Goal: Answer question/provide support

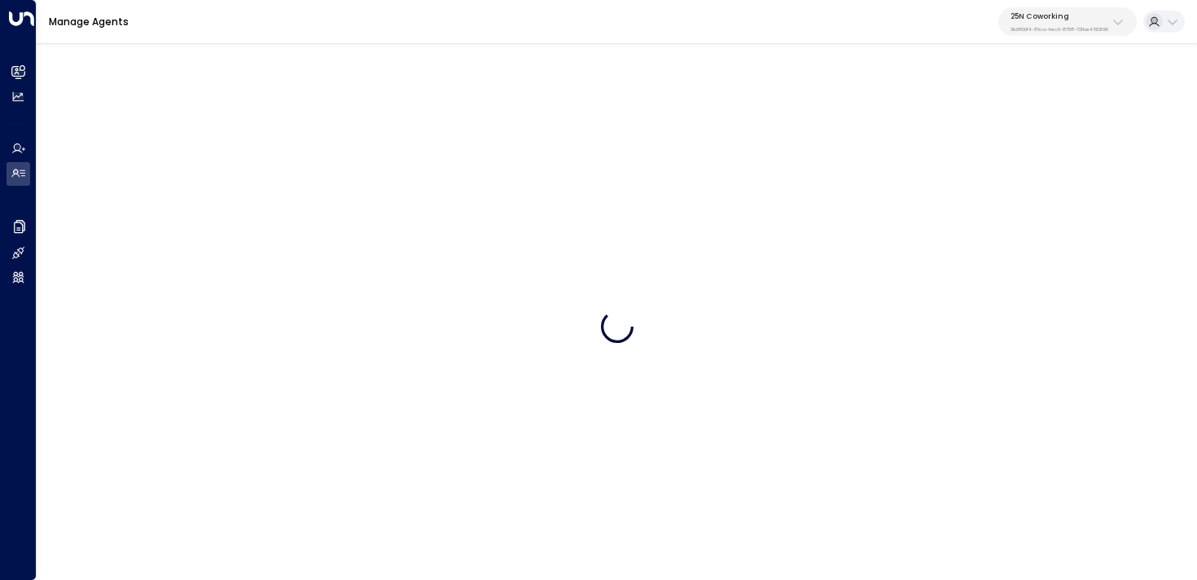
click at [1076, 26] on p "3b9800f4-81ca-4ec0-8758-72fbe4763f36" at bounding box center [1059, 29] width 98 height 7
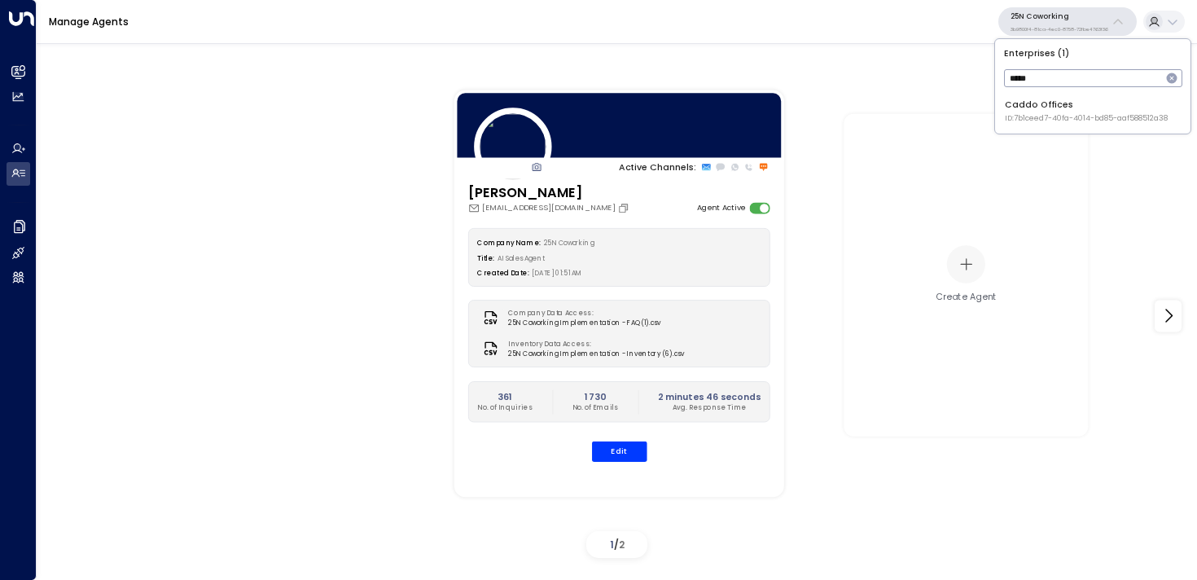
type input "*****"
click at [1073, 109] on div "Caddo Offices ID: 7b1ceed7-40fa-4014-bd85-aaf588512a38" at bounding box center [1086, 111] width 163 height 25
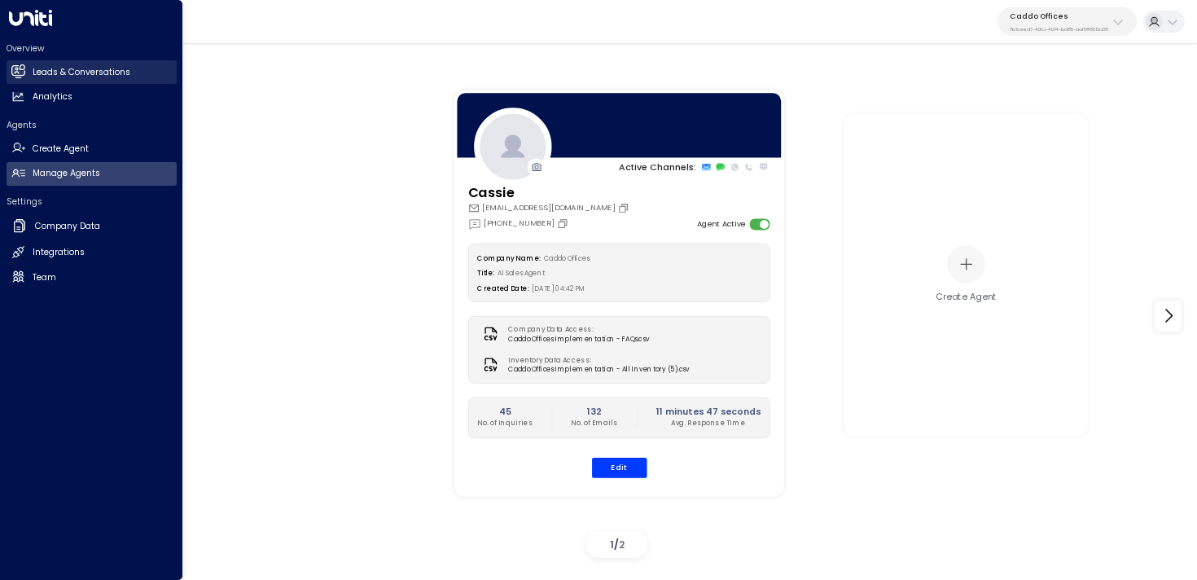
click at [21, 72] on icon at bounding box center [17, 71] width 13 height 10
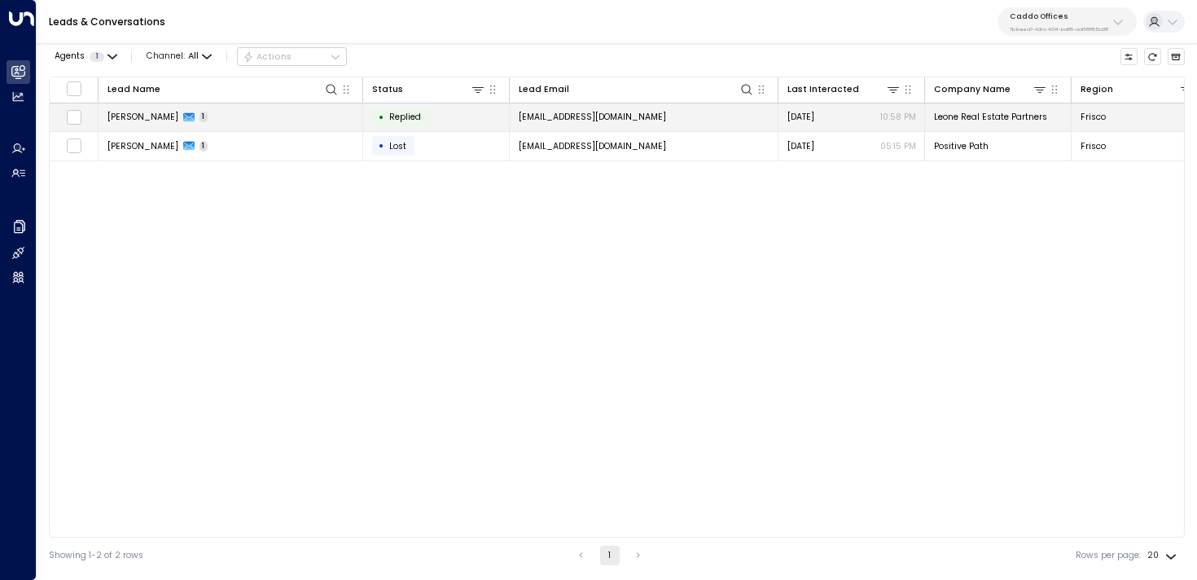
click at [307, 119] on td "Nicholas DiLeone 1" at bounding box center [231, 117] width 265 height 28
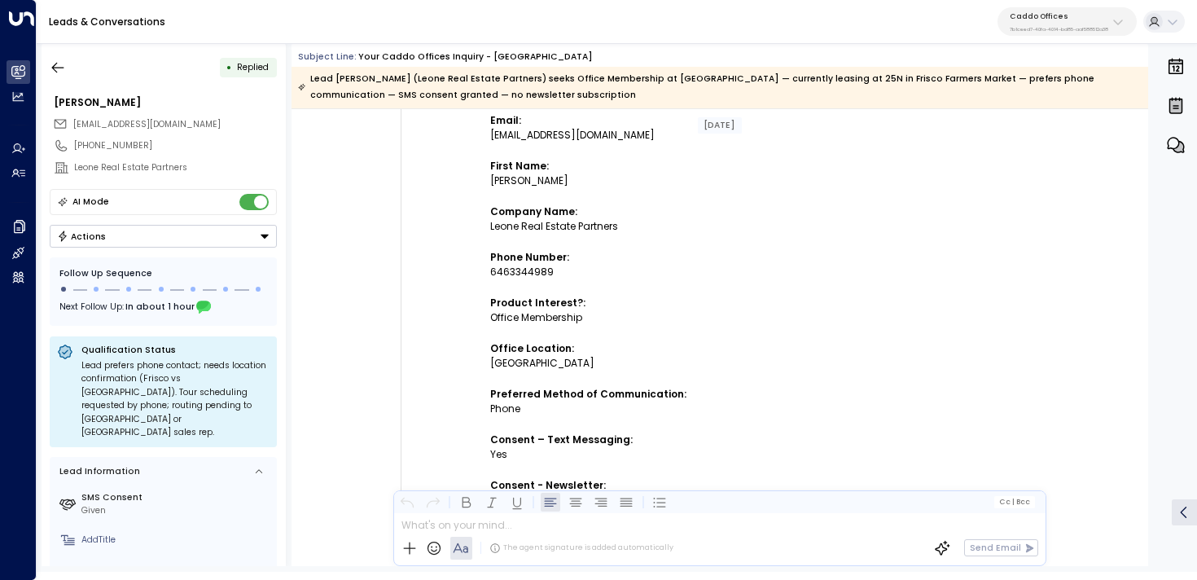
scroll to position [300, 0]
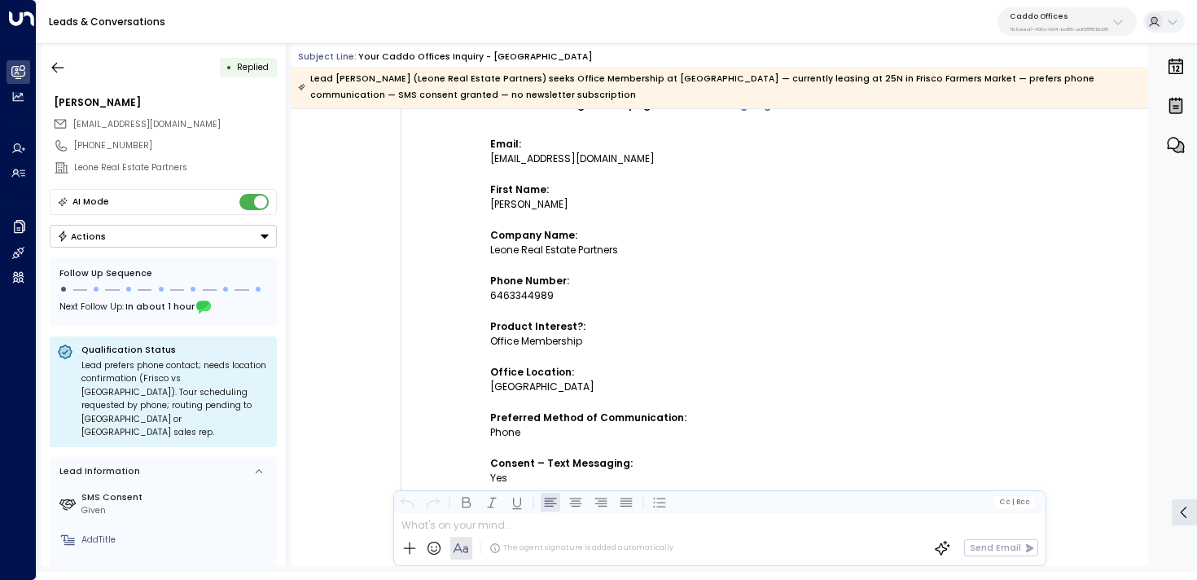
click at [1041, 21] on div "Caddo Offices 7b1ceed7-40fa-4014-bd85-aaf588512a38" at bounding box center [1059, 21] width 99 height 21
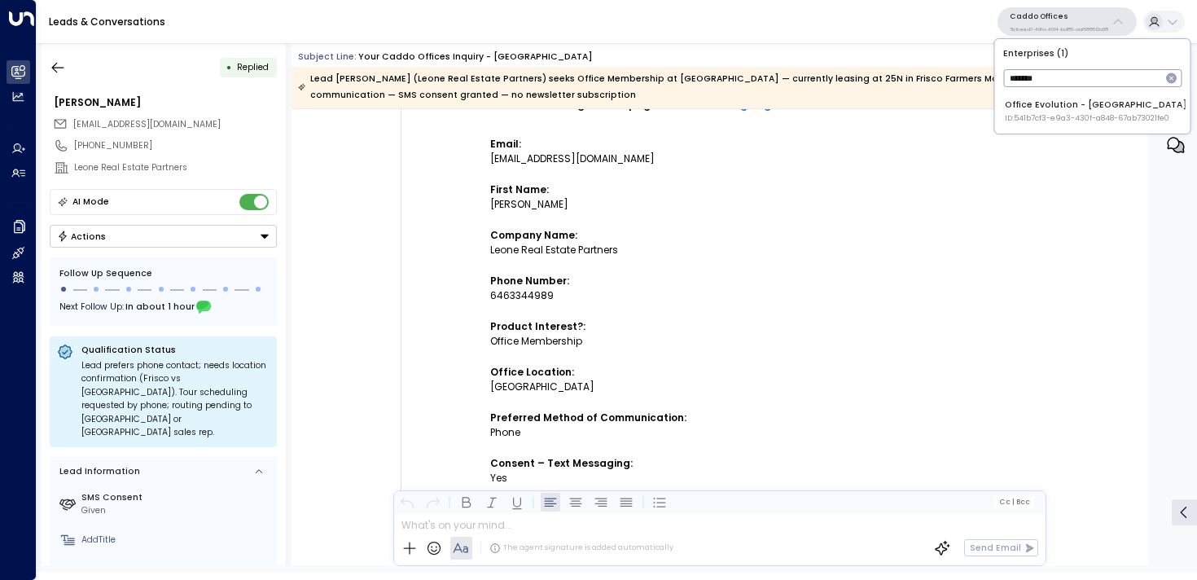
type input "*******"
click at [1048, 103] on div "Office Evolution - Jacksonville ID: 541b7cf3-e9a3-430f-a848-67ab73021fe0" at bounding box center [1096, 111] width 182 height 25
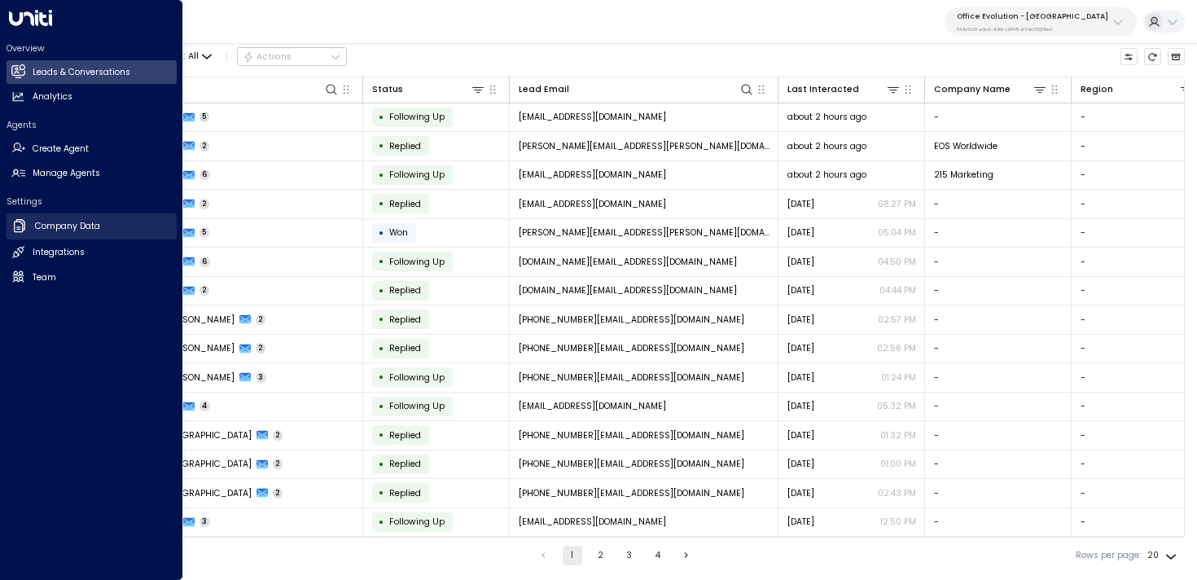
click at [44, 220] on h2 "Company Data" at bounding box center [67, 226] width 65 height 13
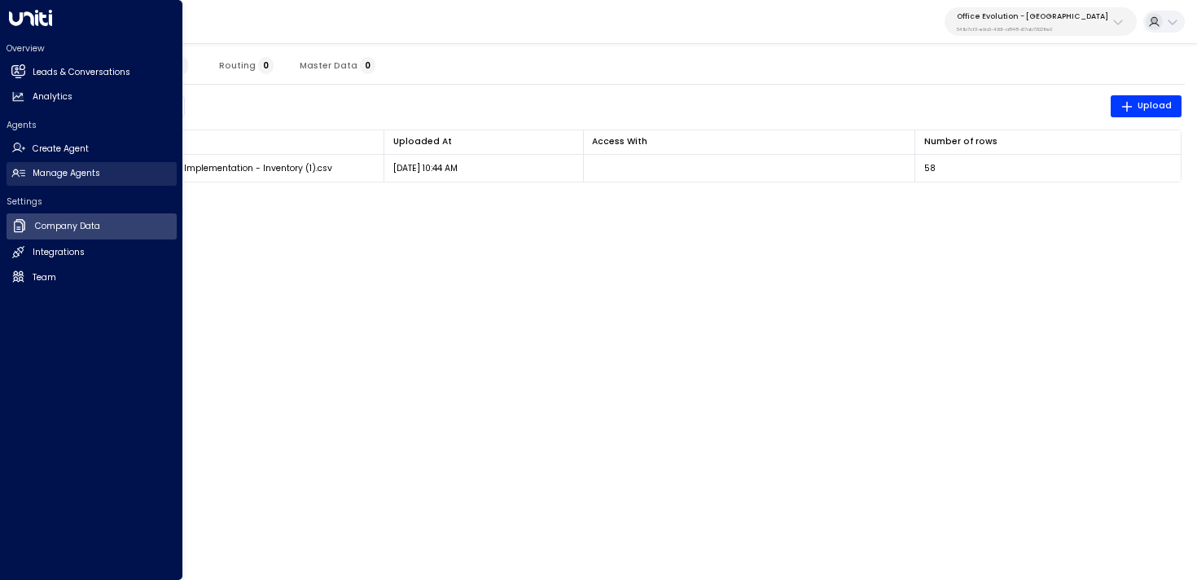
click at [63, 179] on h2 "Manage Agents" at bounding box center [67, 173] width 68 height 13
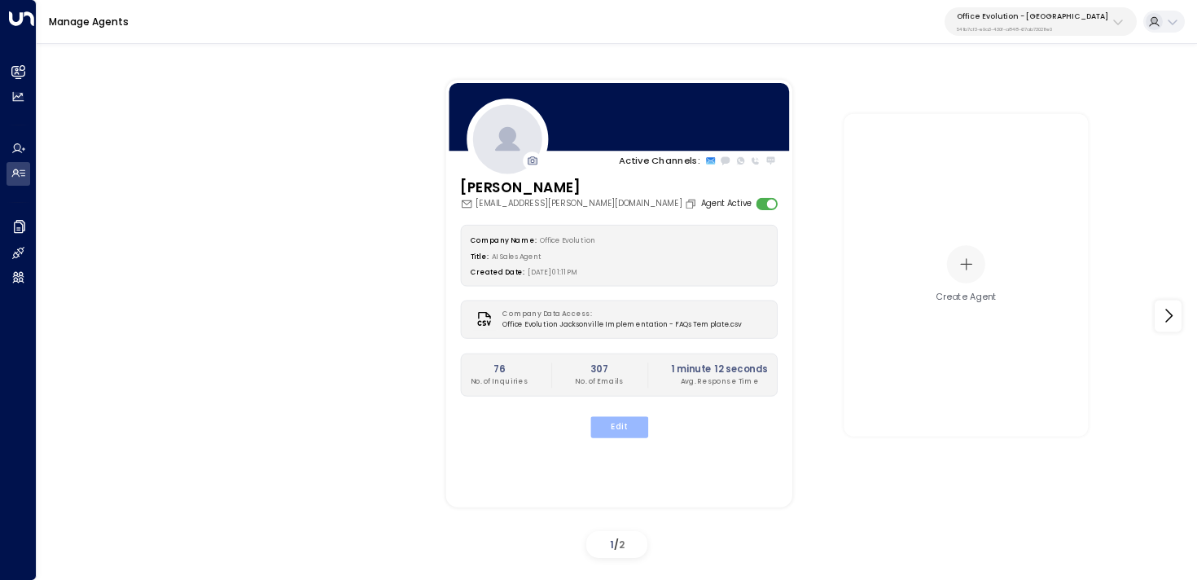
click at [626, 427] on button "Edit" at bounding box center [619, 426] width 58 height 21
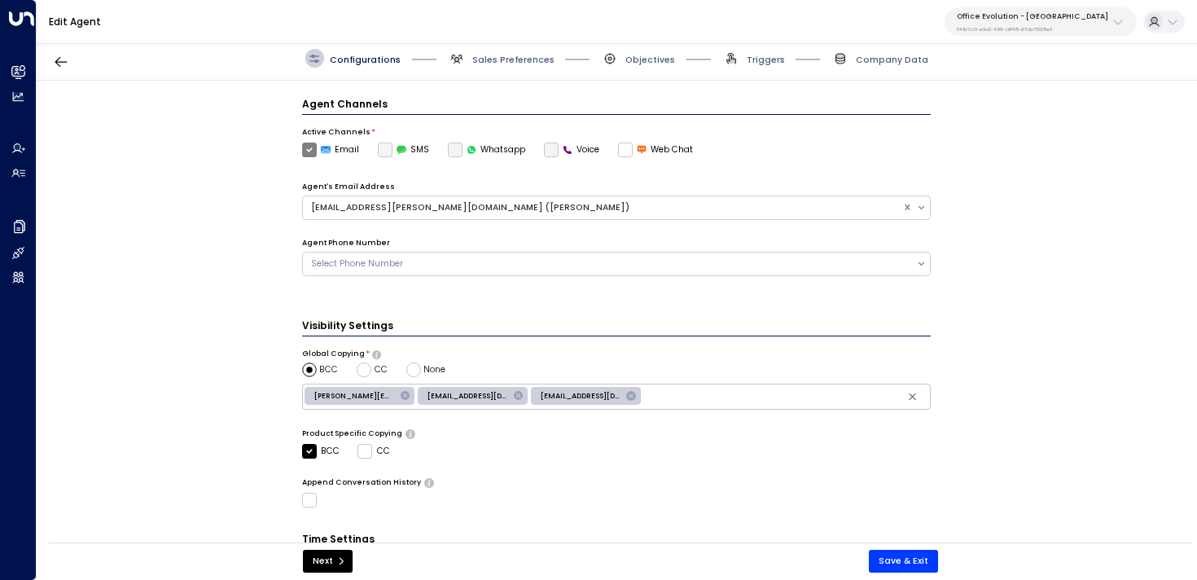
scroll to position [310, 0]
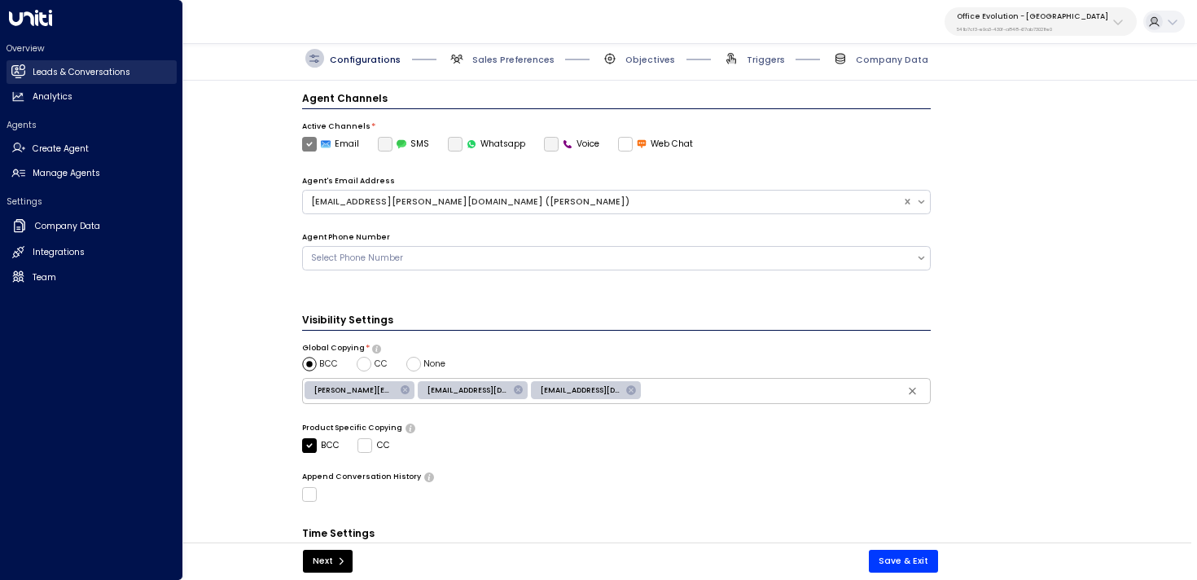
click at [17, 80] on link "Leads & Conversations Leads & Conversations" at bounding box center [92, 72] width 170 height 24
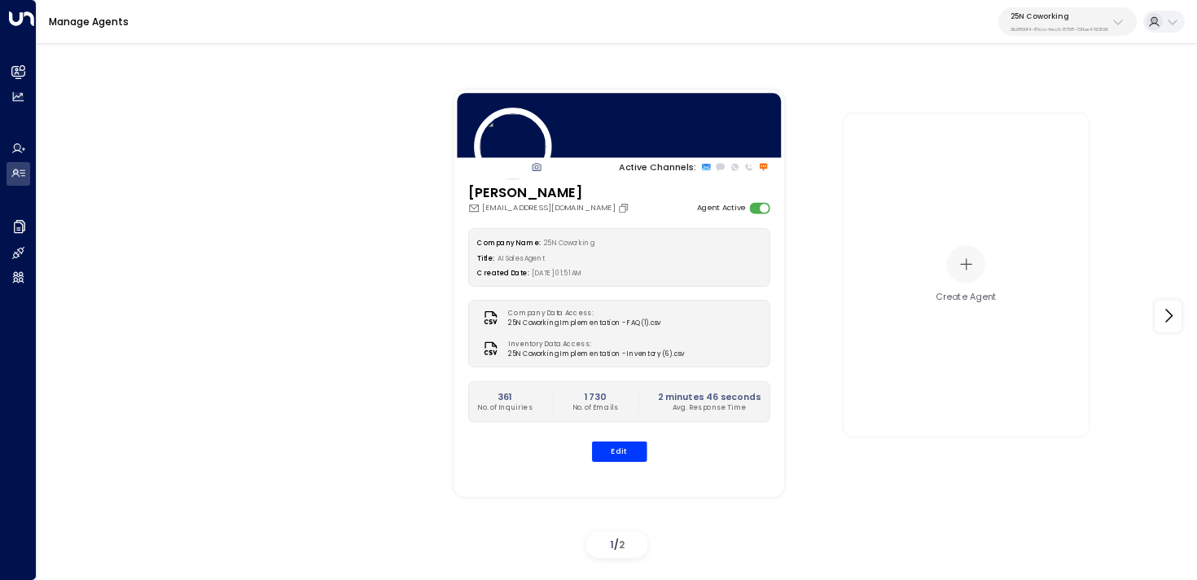
click at [1098, 18] on p "25N Coworking" at bounding box center [1059, 16] width 98 height 10
type input "********"
click at [1030, 116] on span "ID: 34e1cd17-0f68-49af-bd32-3c48ce8611d1" at bounding box center [1084, 118] width 159 height 11
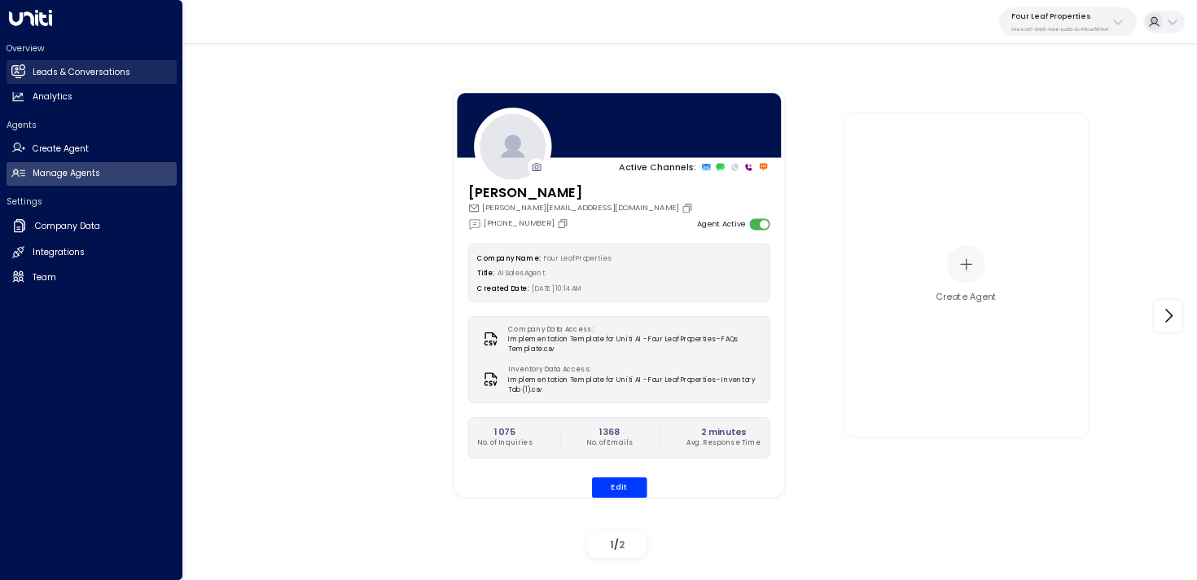
click at [62, 71] on h2 "Leads & Conversations" at bounding box center [82, 72] width 98 height 13
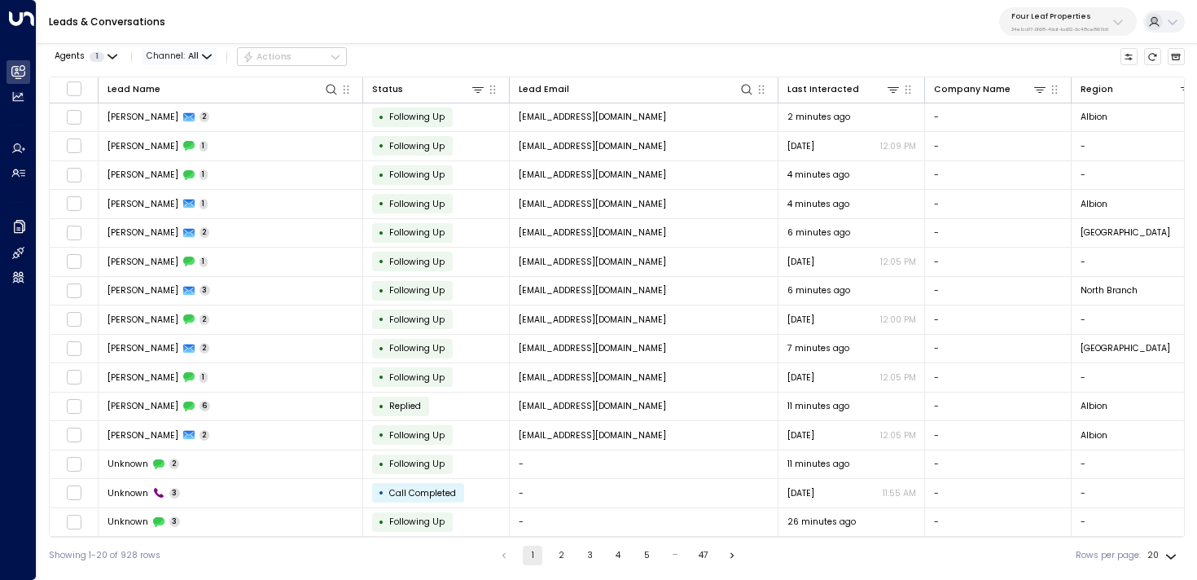
click at [211, 53] on span "Channel: All" at bounding box center [179, 56] width 75 height 17
click at [190, 133] on span "Web Chat" at bounding box center [172, 128] width 35 height 7
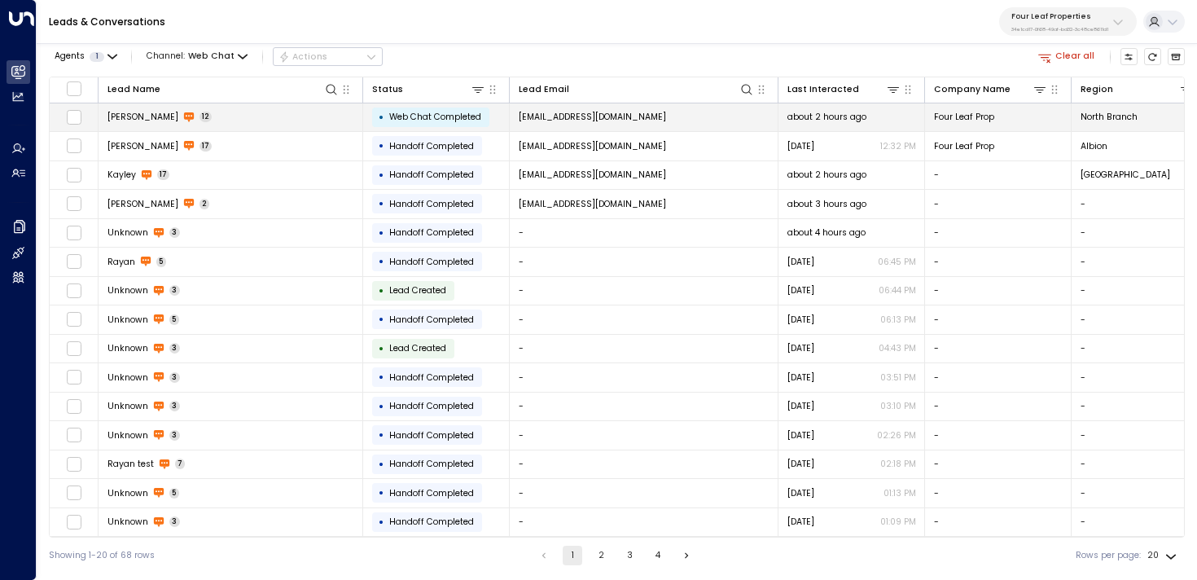
click at [300, 114] on td "[PERSON_NAME] 12" at bounding box center [231, 117] width 265 height 28
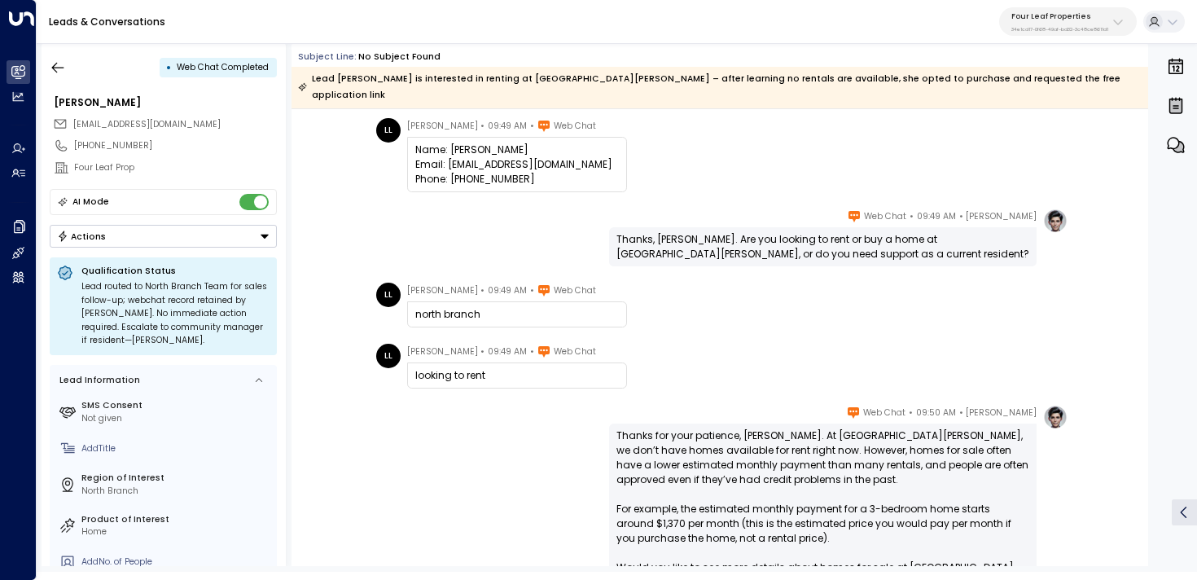
scroll to position [174, 0]
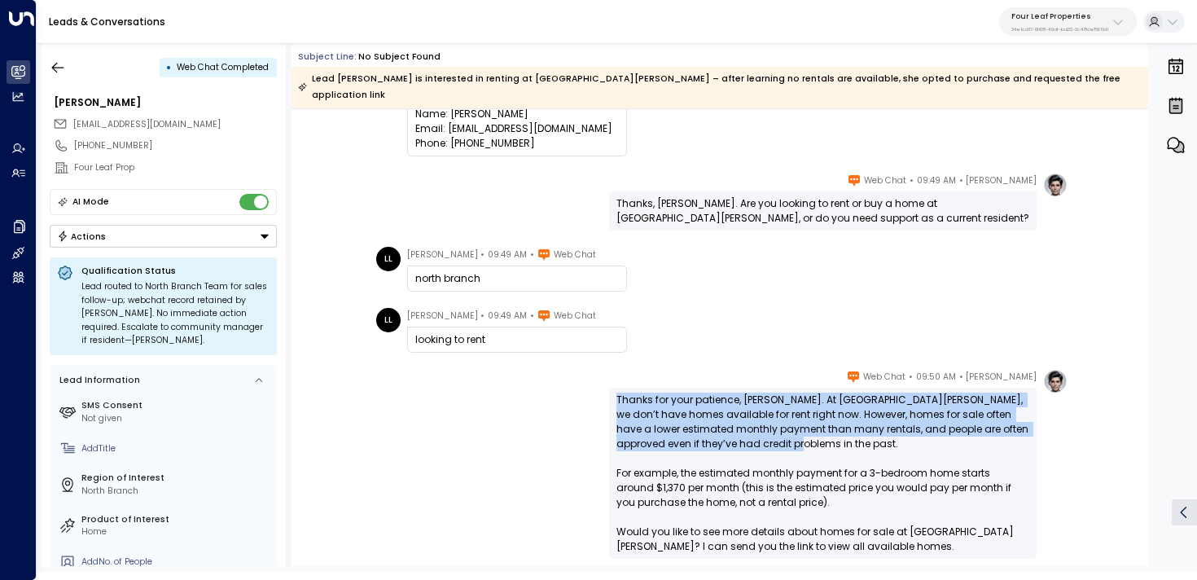
drag, startPoint x: 790, startPoint y: 429, endPoint x: 594, endPoint y: 370, distance: 204.3
click at [594, 370] on div "[PERSON_NAME] • 09:50 AM • Web Chat Thanks for your patience, [PERSON_NAME]. At…" at bounding box center [719, 464] width 696 height 190
copy div "Thanks for your patience, [PERSON_NAME]. At [GEOGRAPHIC_DATA][PERSON_NAME], we …"
